Goal: Find specific page/section: Find specific page/section

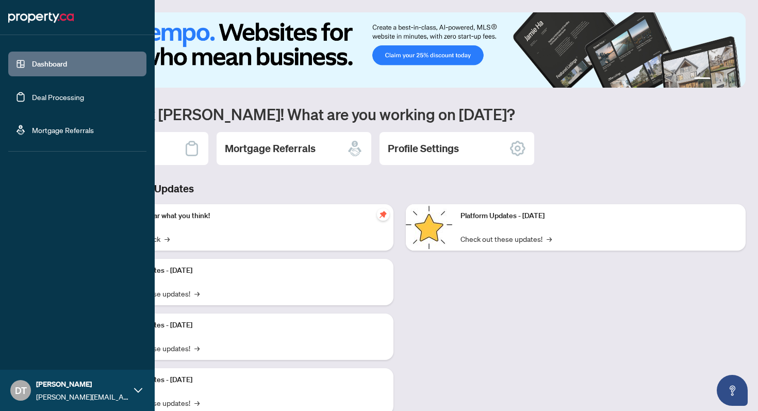
click at [77, 96] on link "Deal Processing" at bounding box center [58, 96] width 52 height 9
